Goal: Information Seeking & Learning: Learn about a topic

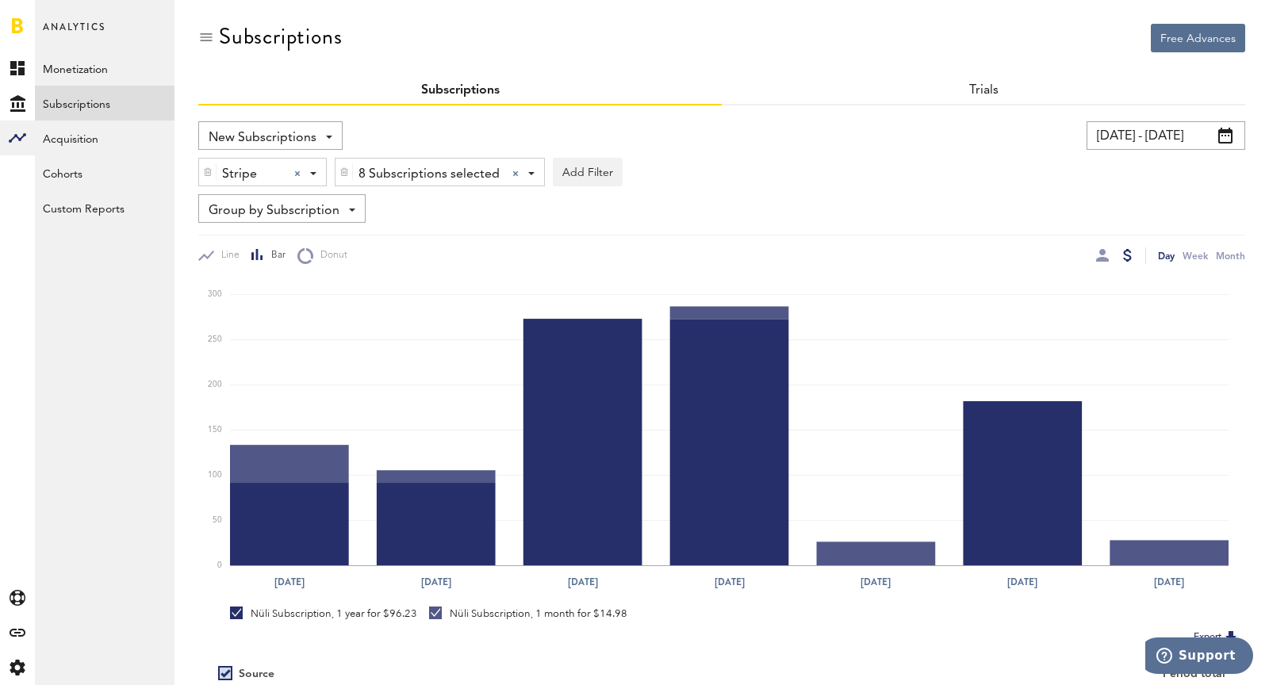
click at [206, 169] on img at bounding box center [208, 172] width 10 height 11
click at [207, 163] on div at bounding box center [207, 172] width 17 height 27
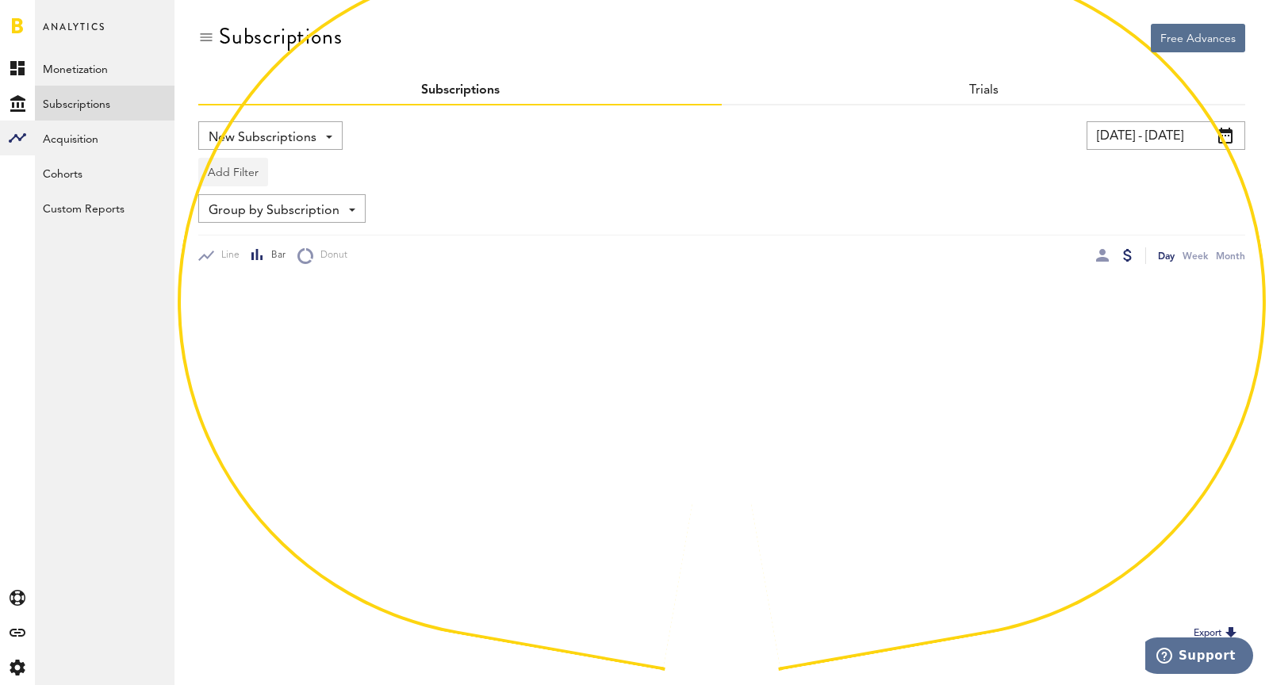
click at [228, 170] on button "Add Filter" at bounding box center [233, 172] width 70 height 29
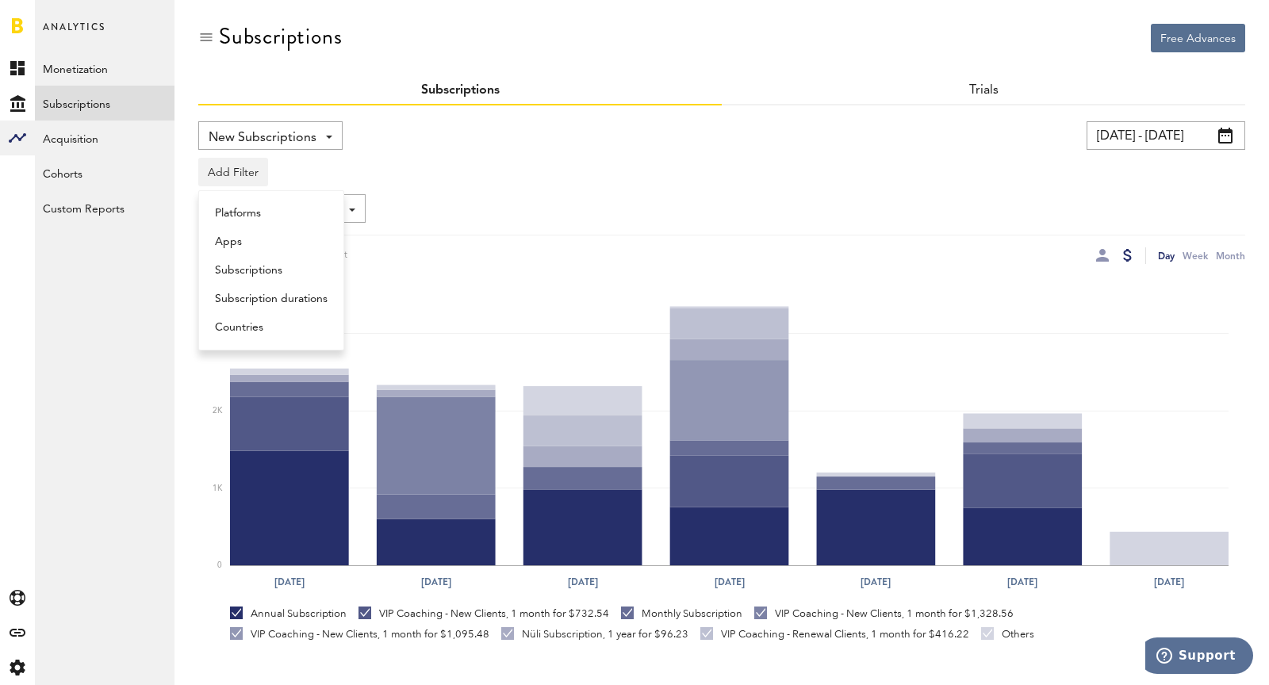
click at [272, 262] on li "Subscriptions" at bounding box center [271, 270] width 128 height 29
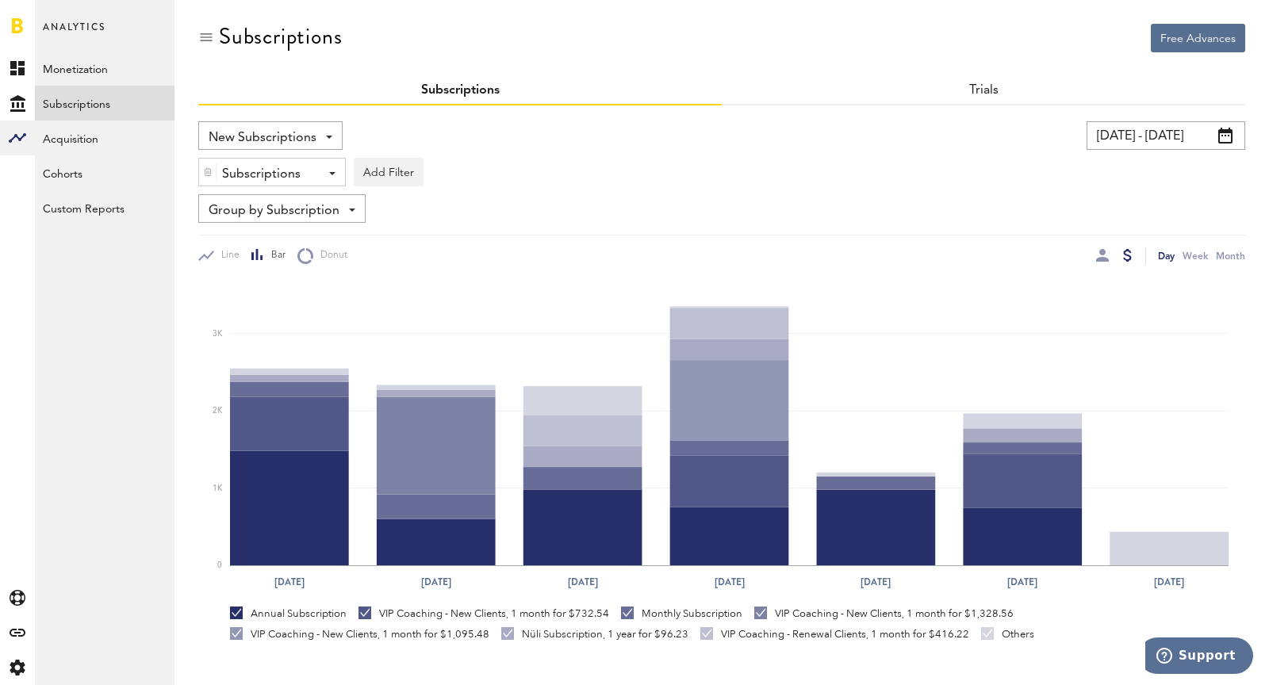
click at [240, 174] on div "Subscriptions" at bounding box center [266, 174] width 88 height 27
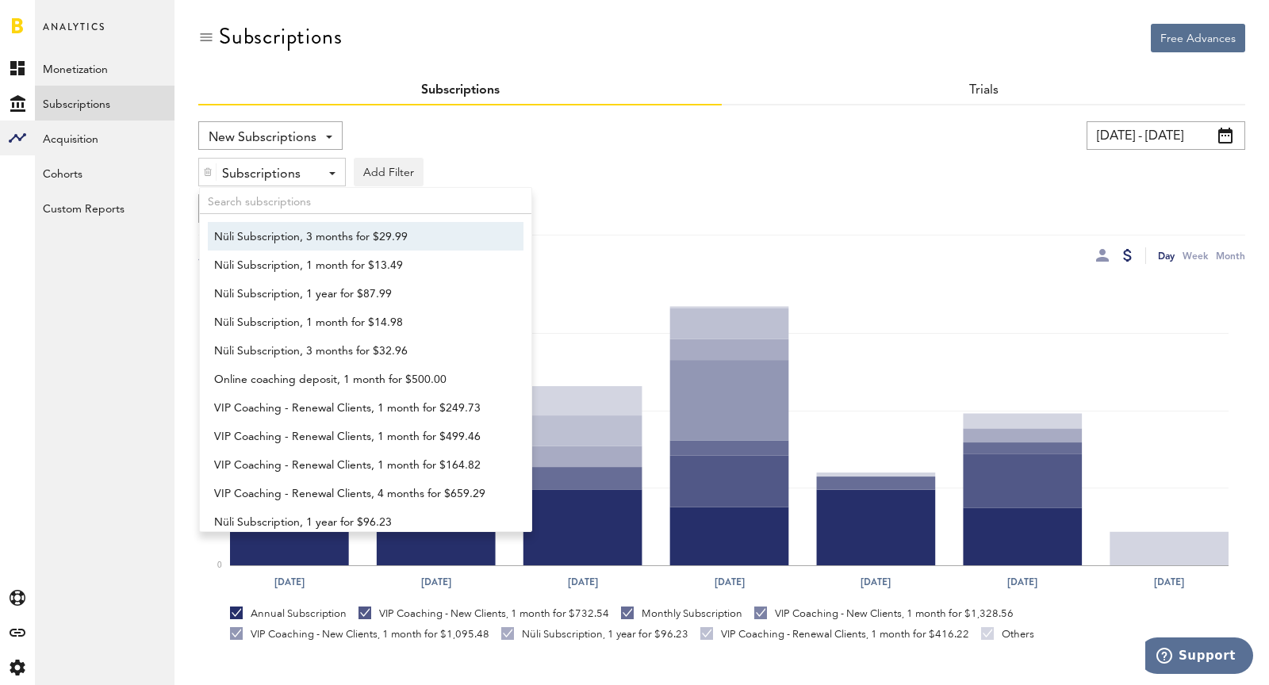
click at [201, 170] on div at bounding box center [207, 172] width 17 height 27
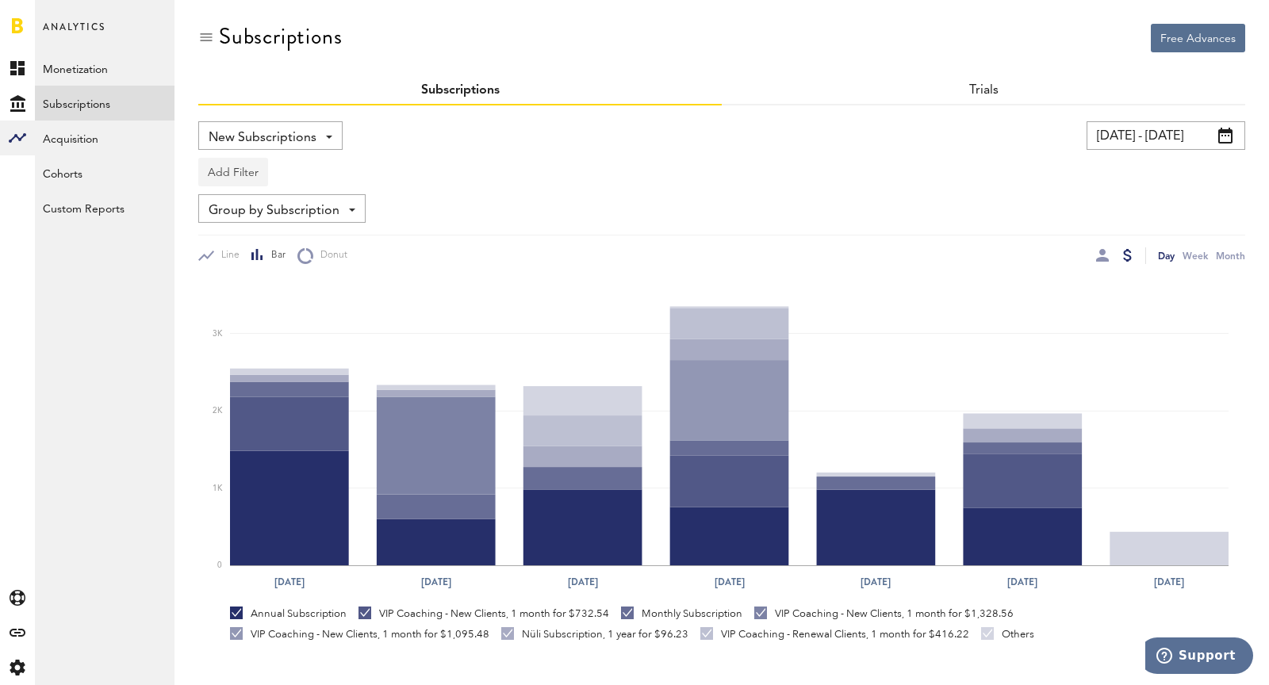
click at [228, 173] on button "Add Filter" at bounding box center [233, 172] width 70 height 29
click at [230, 214] on li "Platforms" at bounding box center [271, 213] width 128 height 29
click at [247, 159] on div "Platforms - Apple App Store Google Play Stripe" at bounding box center [262, 173] width 127 height 29
click at [262, 243] on span "Google Play" at bounding box center [274, 239] width 121 height 27
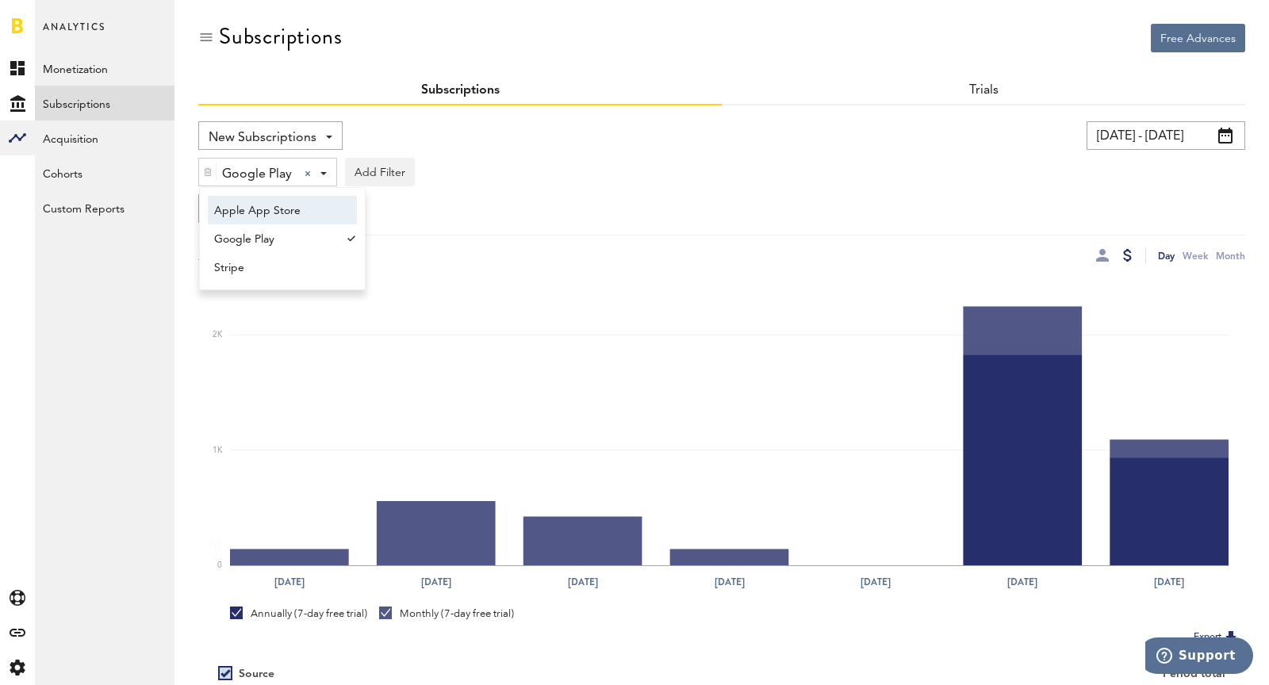
click at [577, 163] on div "Google Play Google Play Apple App Store Google Play Stripe Add Filter Platforms…" at bounding box center [721, 168] width 1047 height 36
click at [1101, 262] on div at bounding box center [1102, 255] width 13 height 17
click at [1103, 256] on div at bounding box center [1102, 255] width 13 height 13
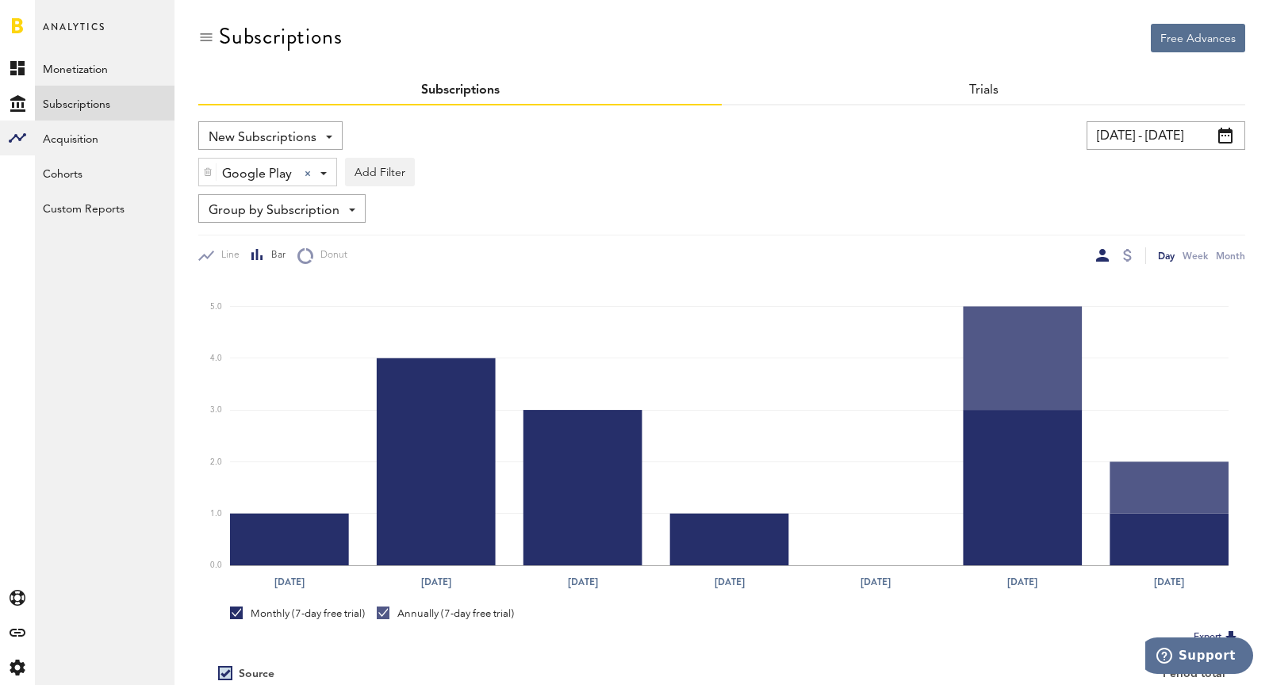
click at [1132, 255] on div at bounding box center [1126, 255] width 13 height 17
click at [1126, 254] on div at bounding box center [1127, 255] width 9 height 13
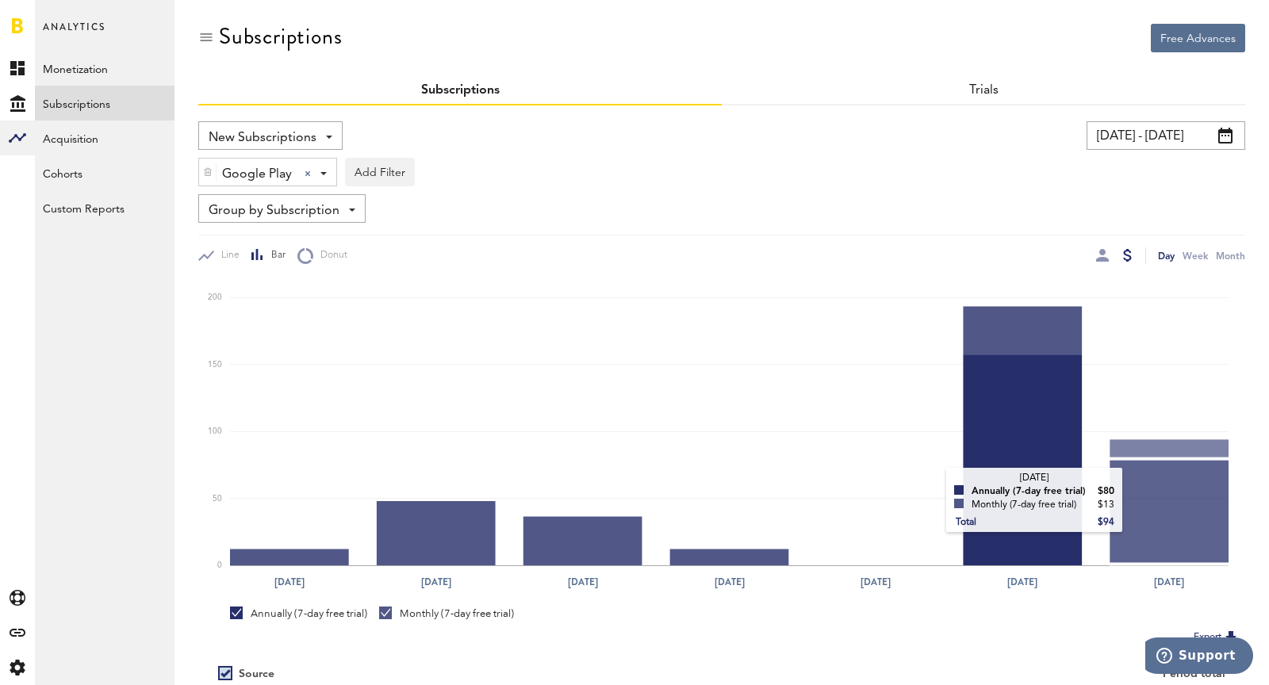
scroll to position [150, 0]
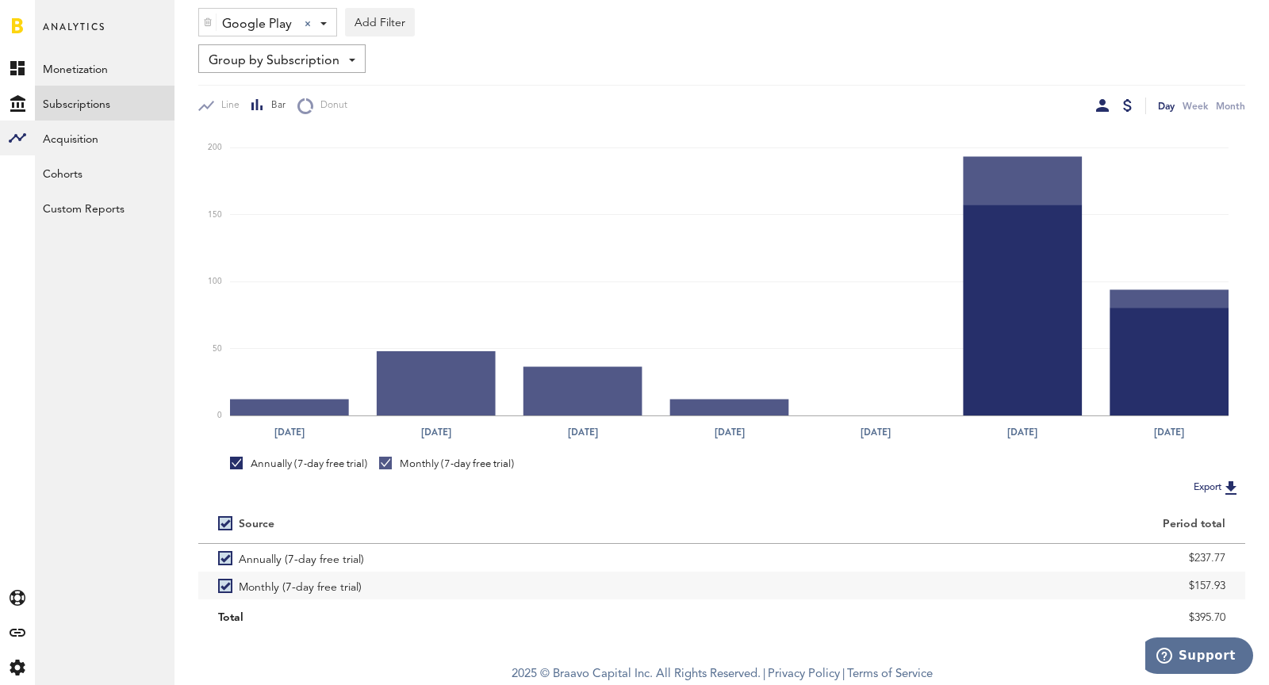
click at [1102, 109] on div at bounding box center [1102, 105] width 13 height 13
